Goal: Information Seeking & Learning: Learn about a topic

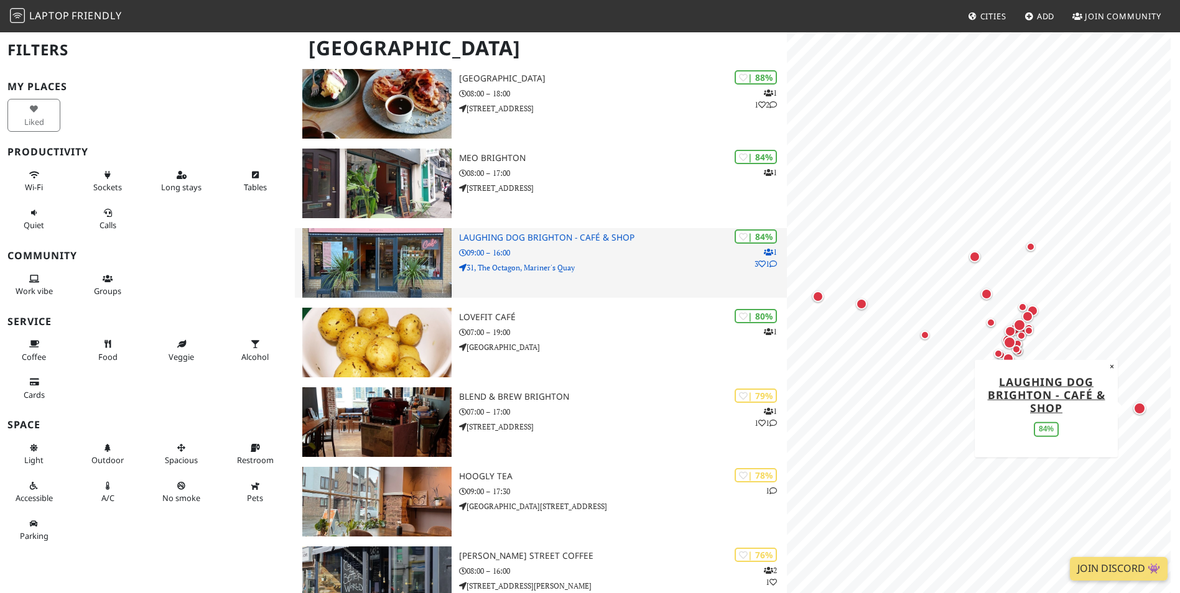
scroll to position [373, 0]
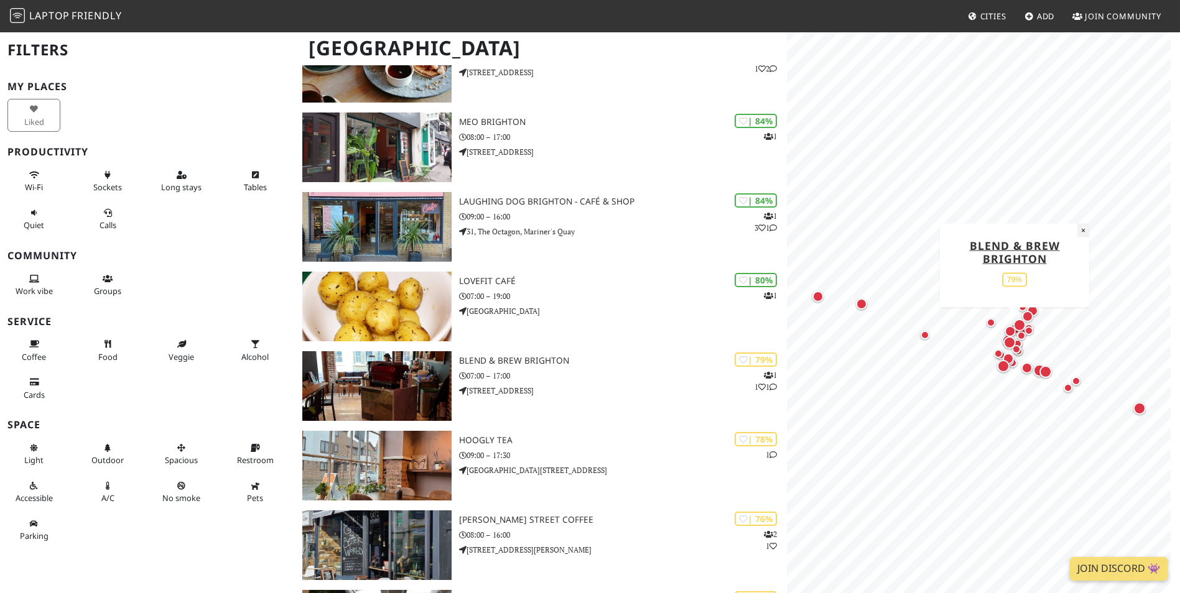
click at [1082, 234] on button "×" at bounding box center [1083, 230] width 12 height 14
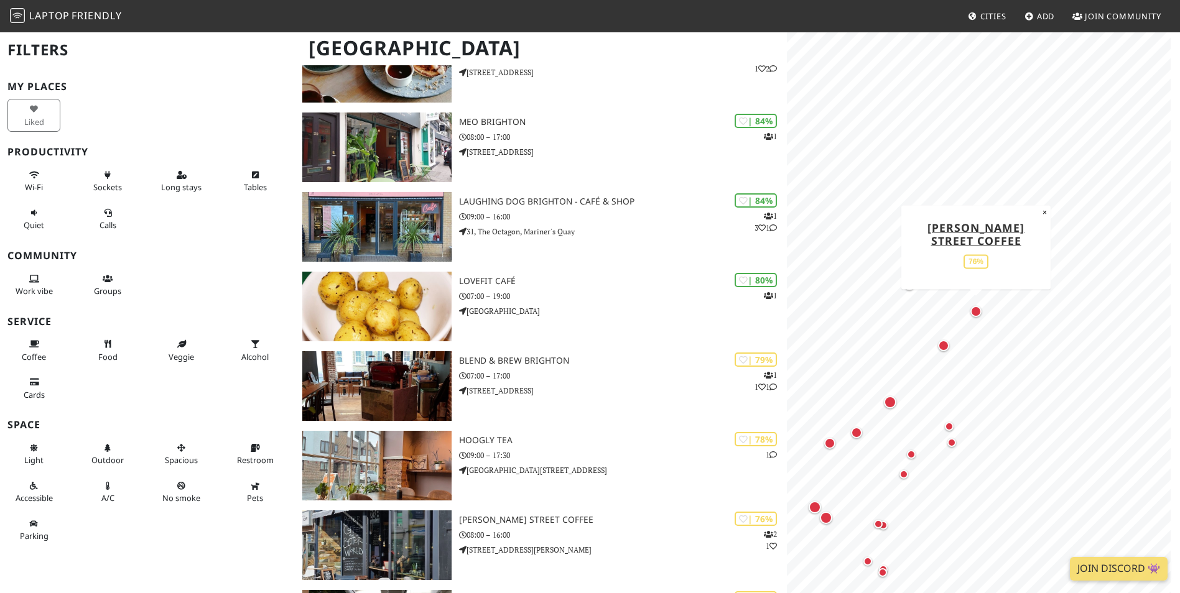
click at [974, 310] on div "Map marker" at bounding box center [975, 311] width 11 height 11
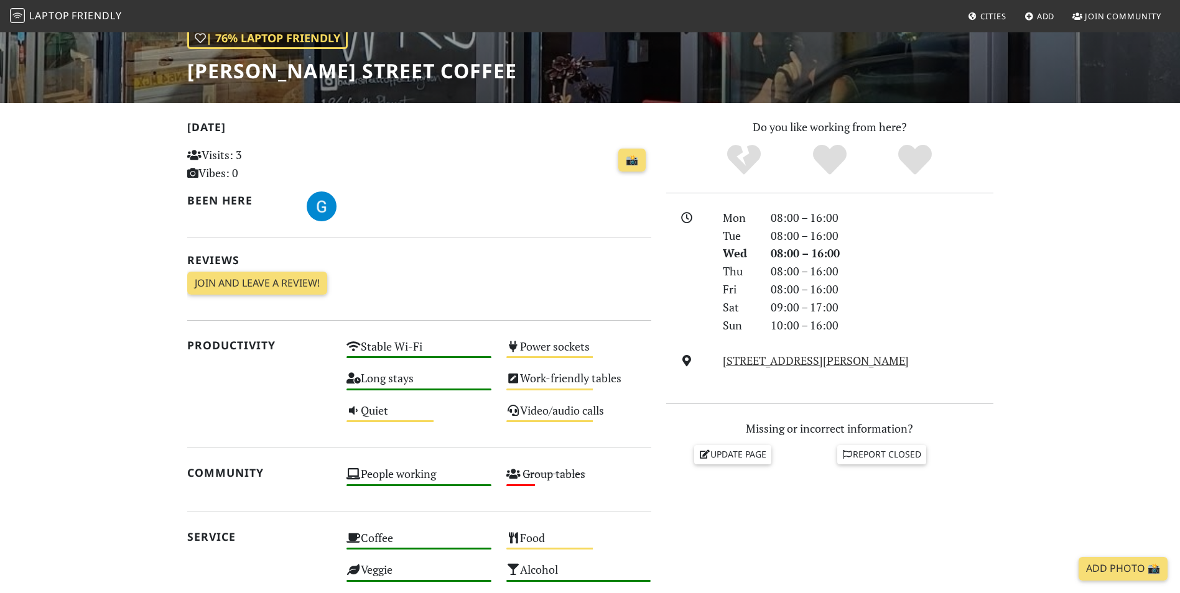
scroll to position [124, 0]
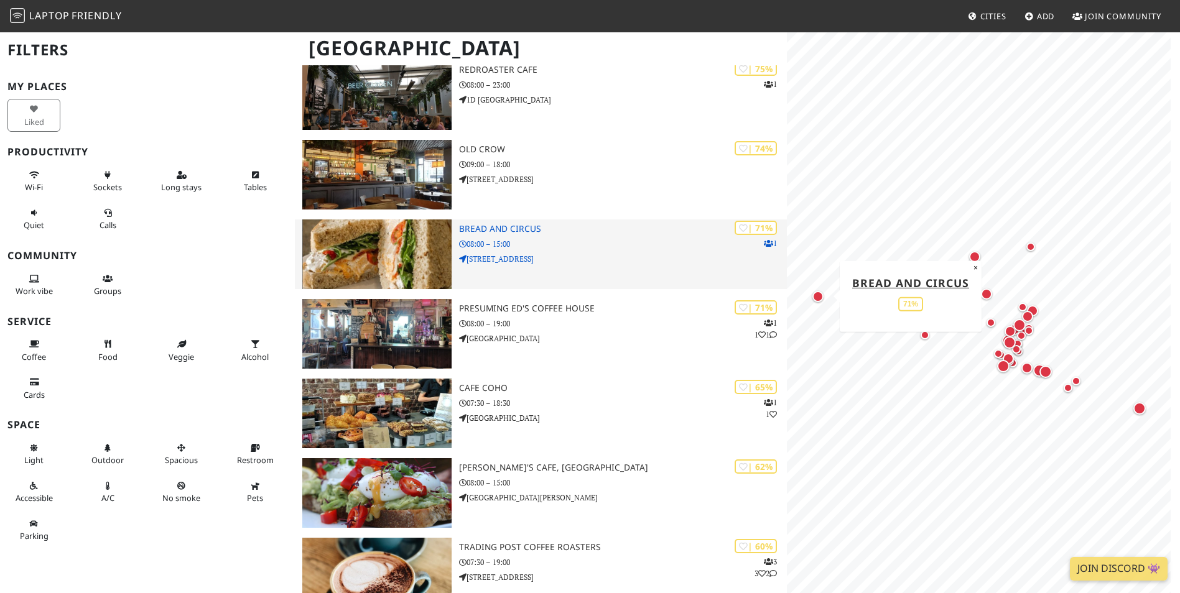
scroll to position [1057, 0]
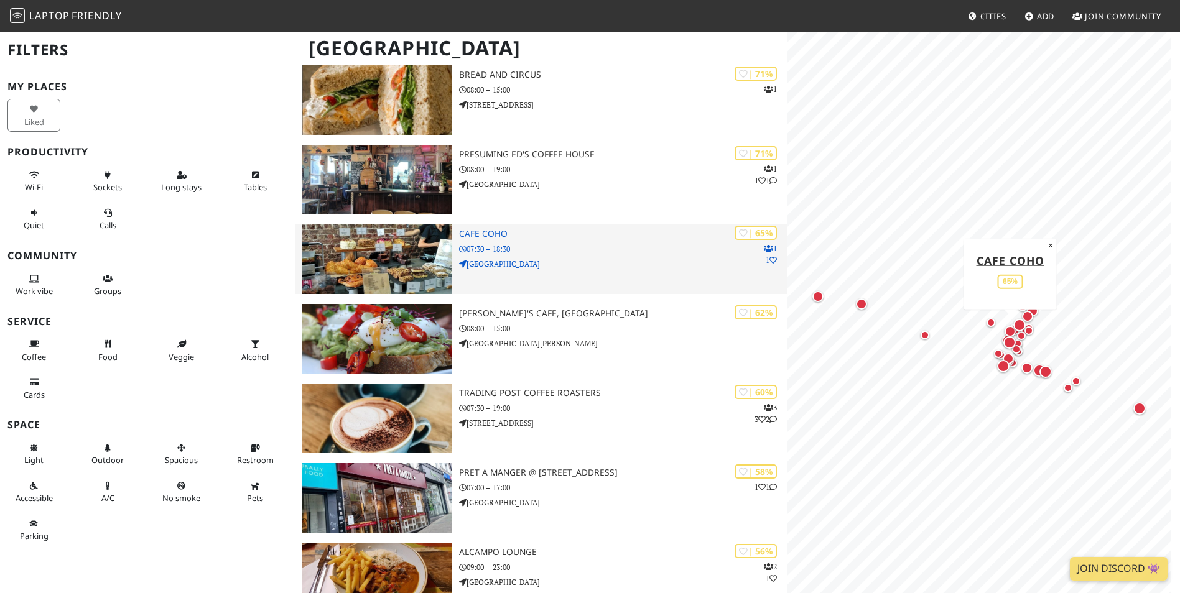
click at [616, 254] on p "07:30 – 18:30" at bounding box center [623, 249] width 328 height 12
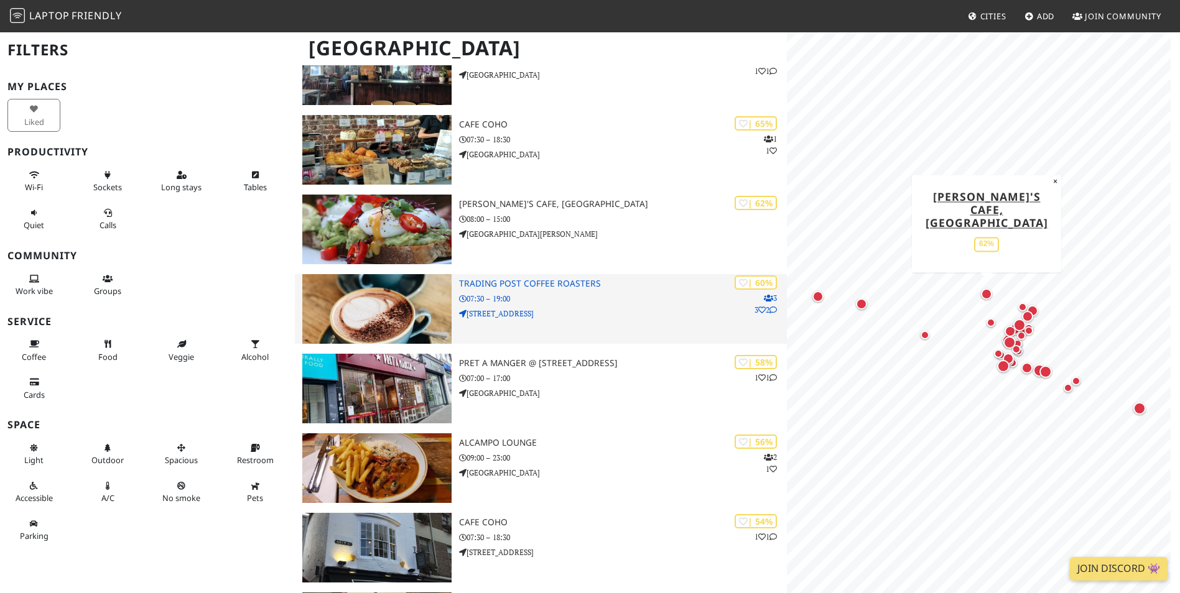
scroll to position [1182, 0]
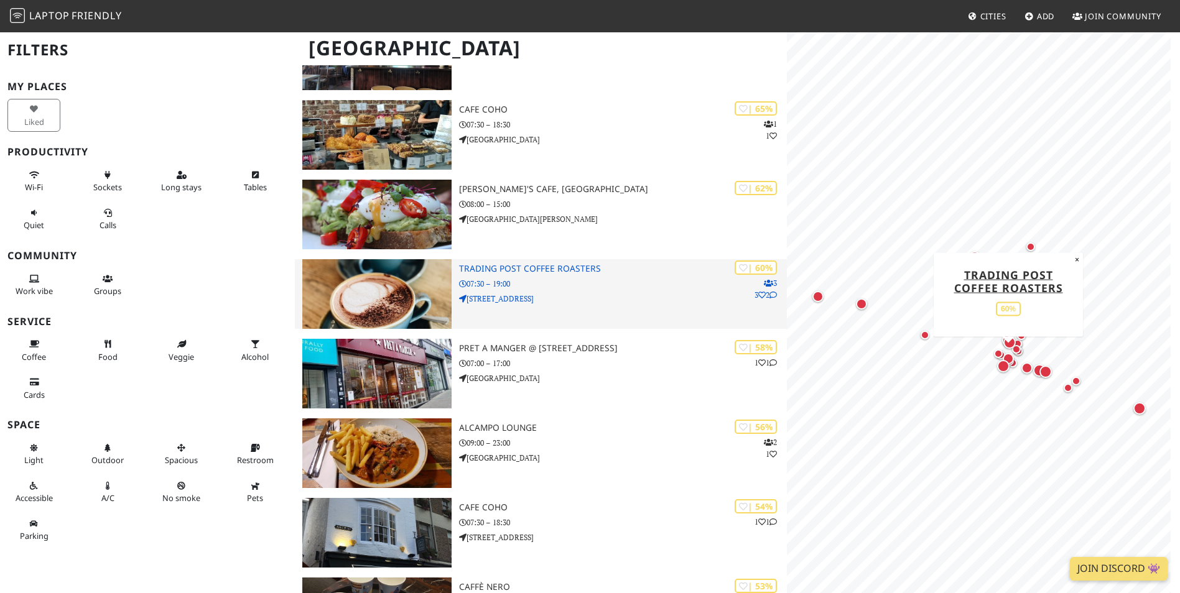
click at [541, 289] on p "07:30 – 19:00" at bounding box center [623, 284] width 328 height 12
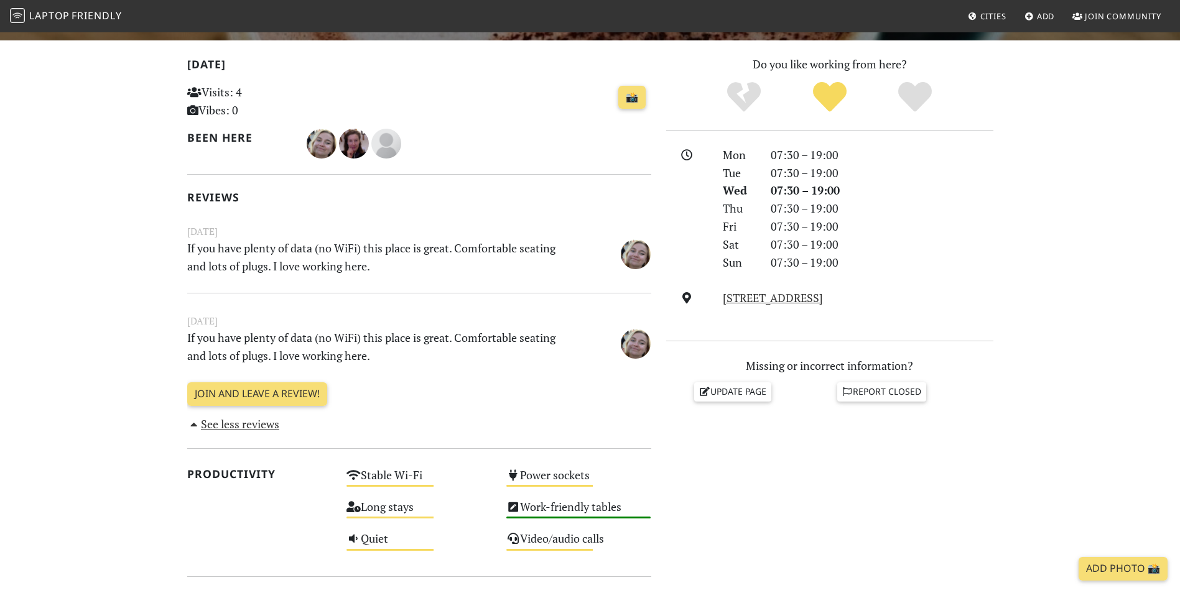
scroll to position [285, 0]
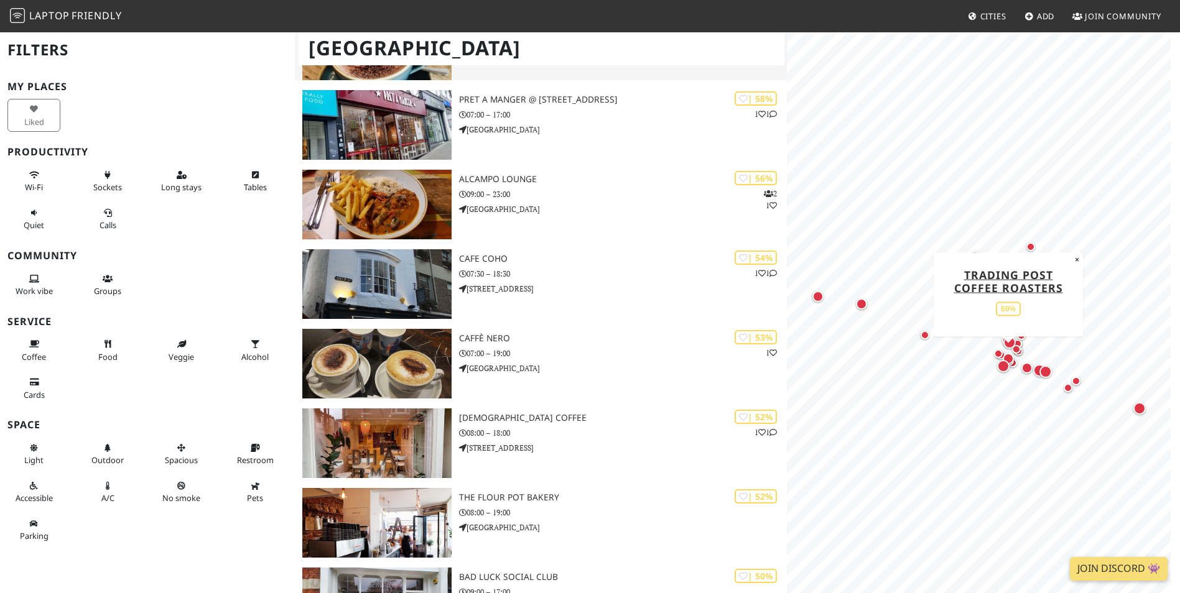
scroll to position [1368, 0]
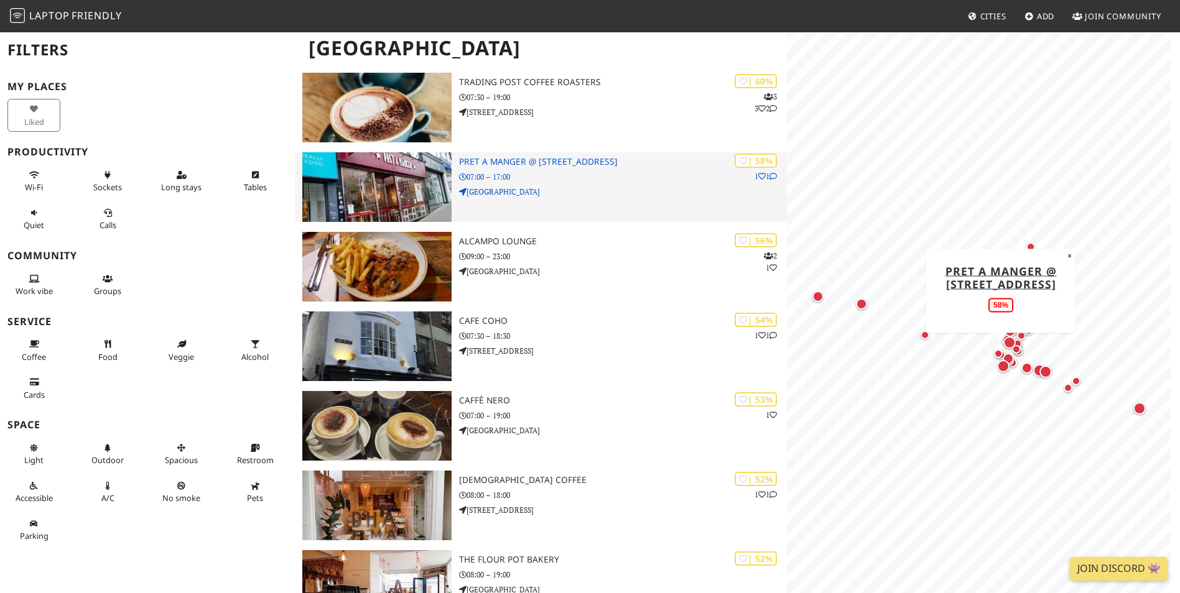
click at [583, 185] on div "| 58% 1 1 Pret A Manger @ 77 North St 07:00 – 17:00 North Street" at bounding box center [623, 187] width 328 height 70
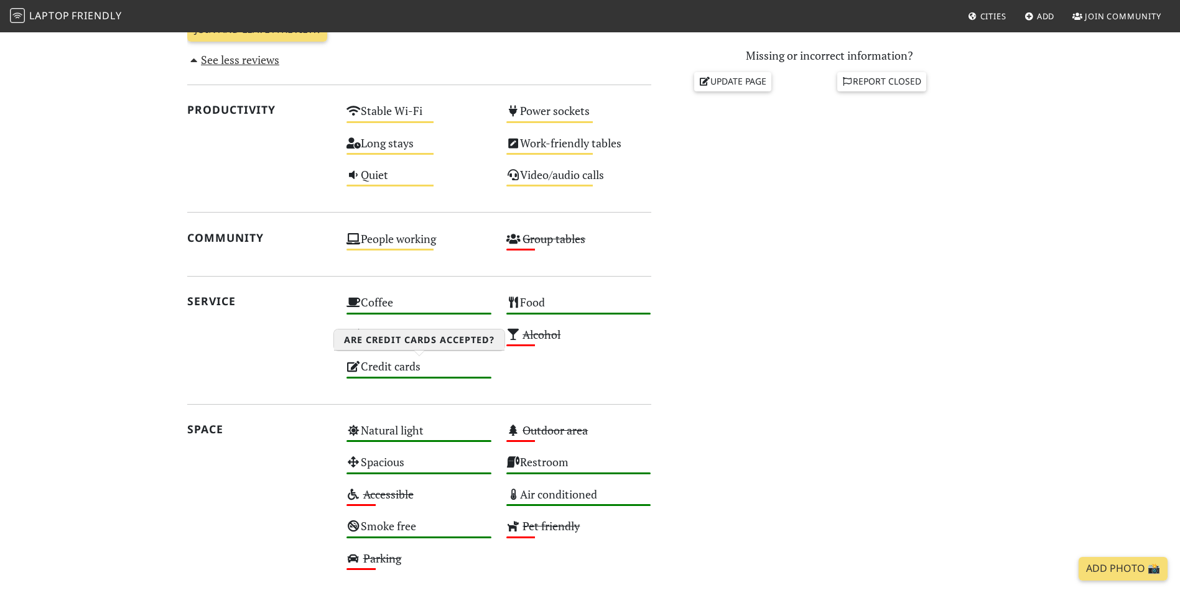
scroll to position [498, 0]
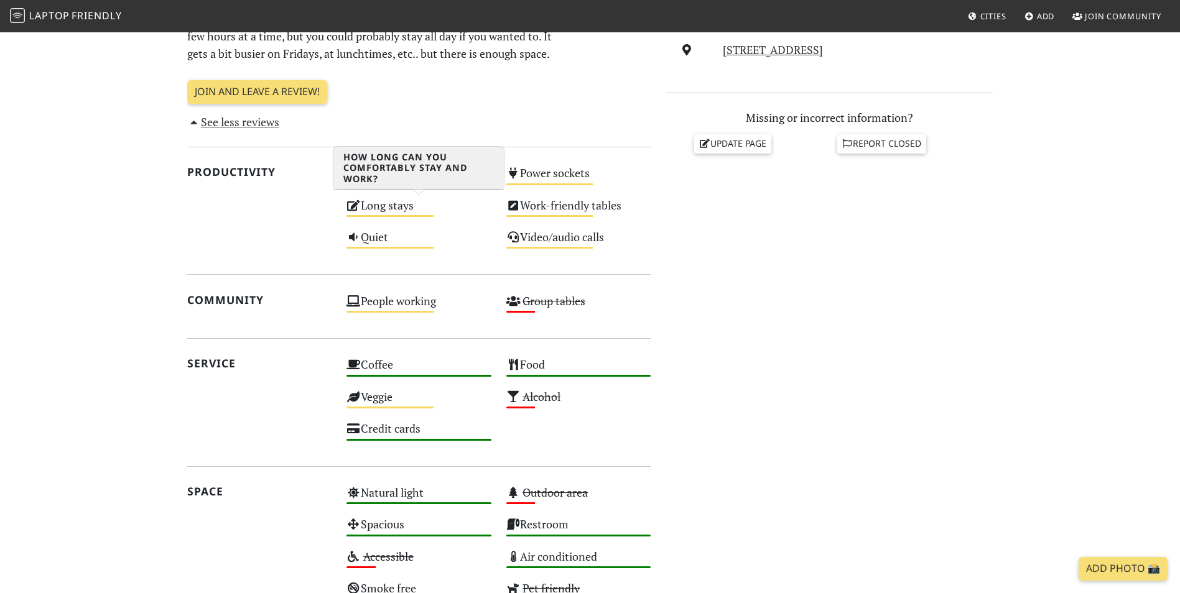
click at [413, 222] on div "Long stays Medium" at bounding box center [419, 211] width 160 height 32
